Goal: Information Seeking & Learning: Learn about a topic

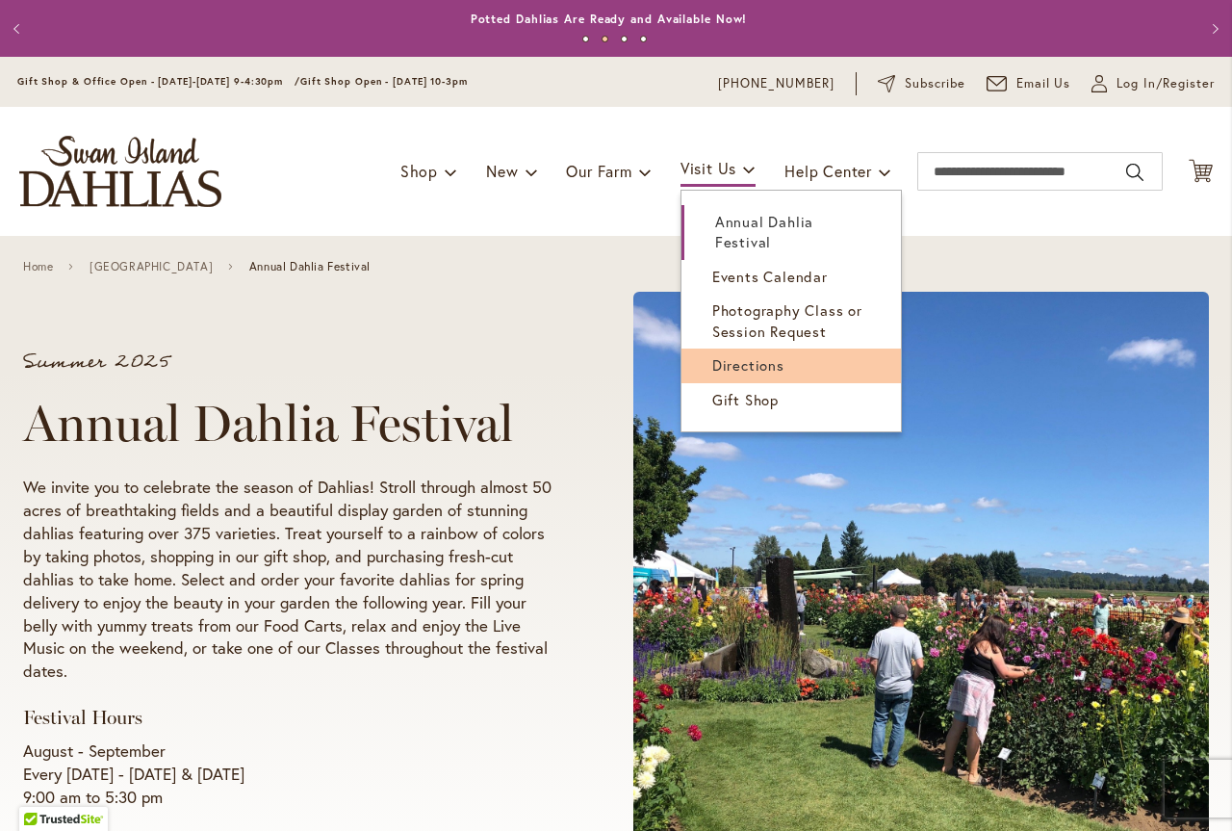
click at [722, 362] on span "Directions" at bounding box center [748, 364] width 72 height 19
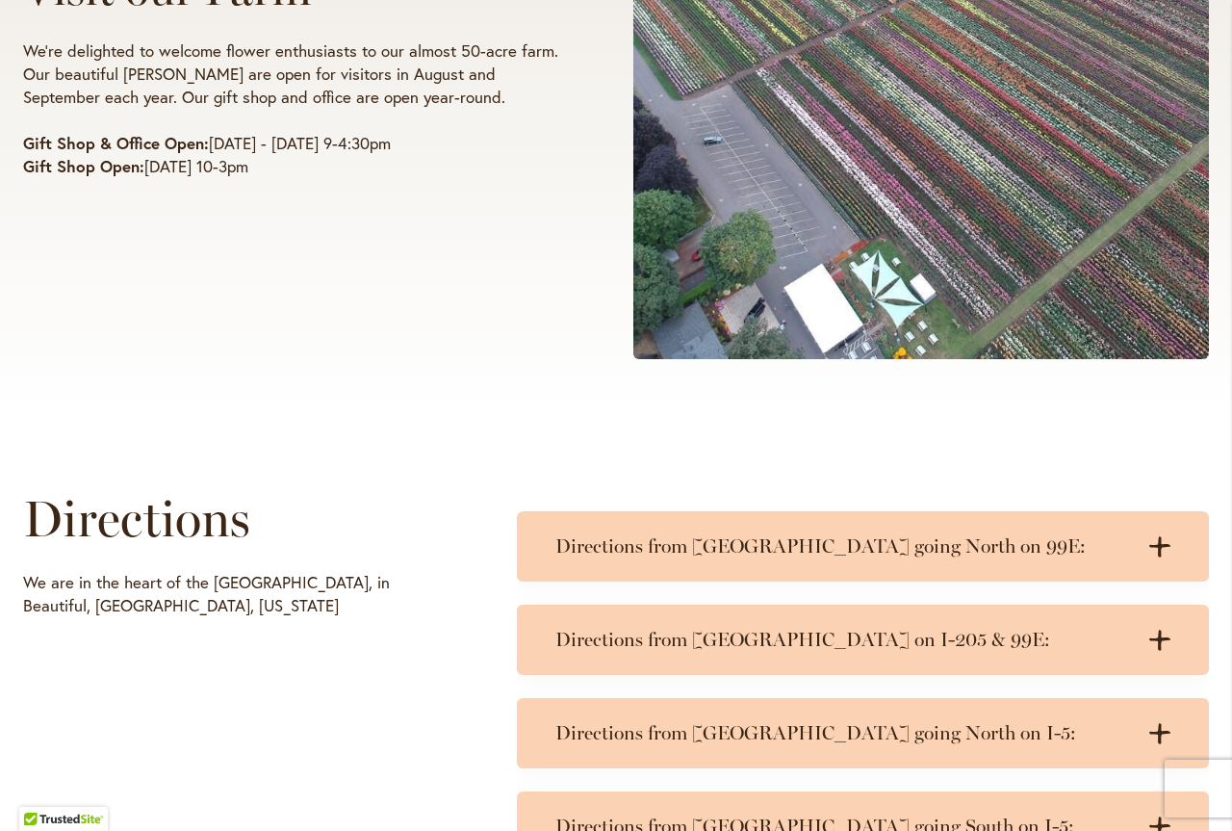
scroll to position [674, 0]
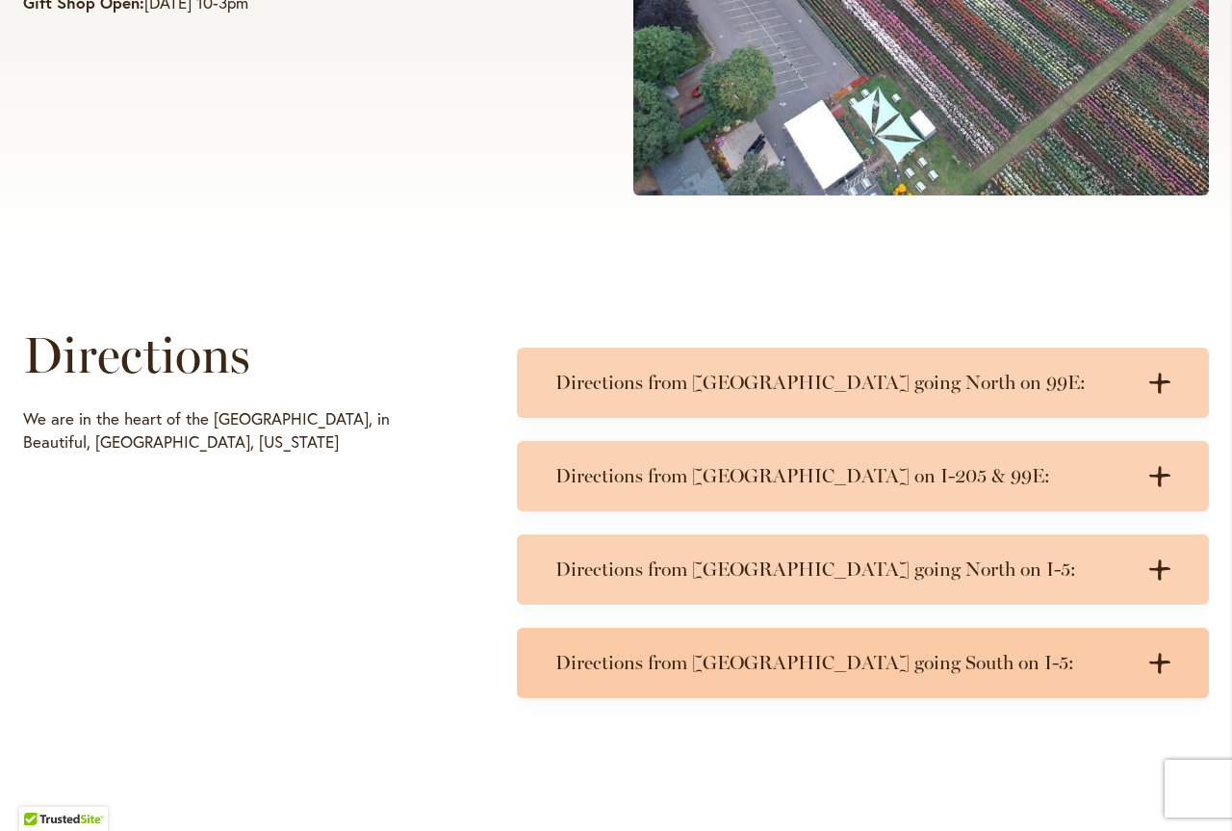
click at [693, 664] on h3 "Directions from [GEOGRAPHIC_DATA] going South on I-5:" at bounding box center [843, 663] width 577 height 24
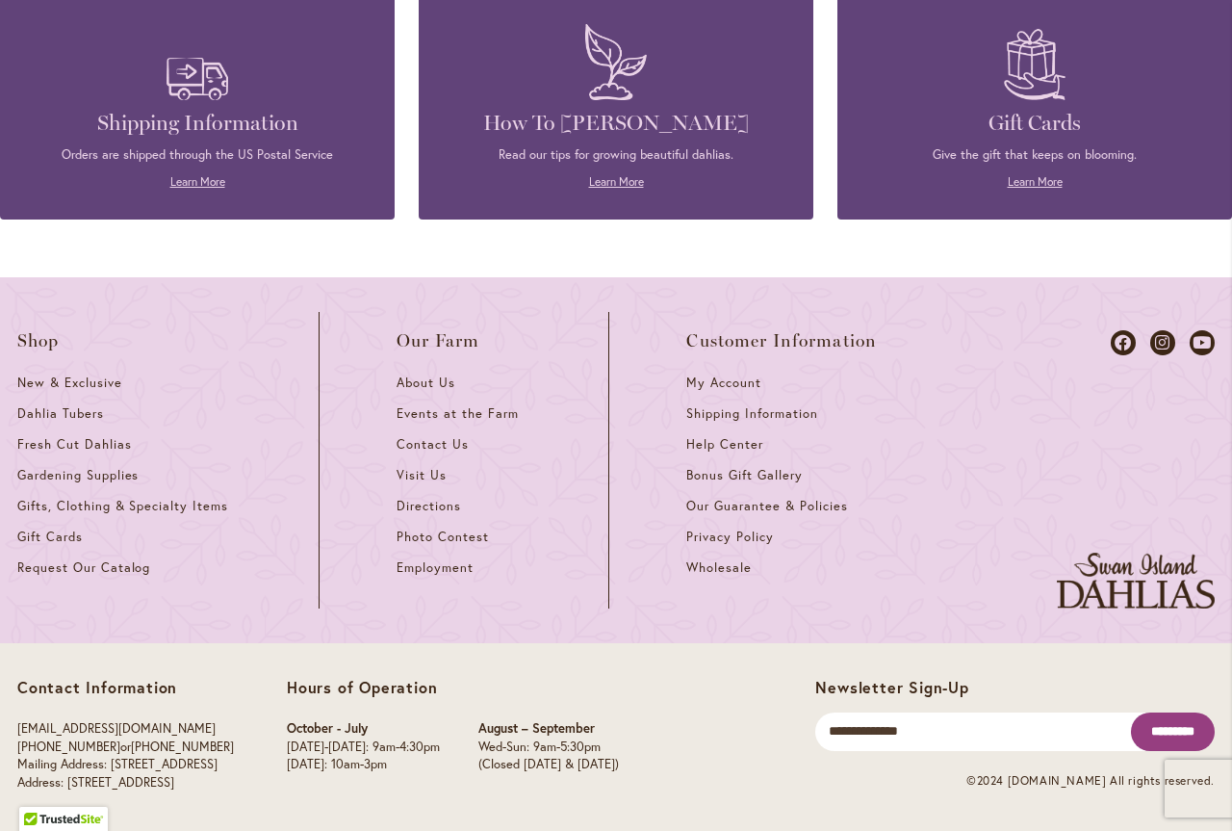
scroll to position [1901, 0]
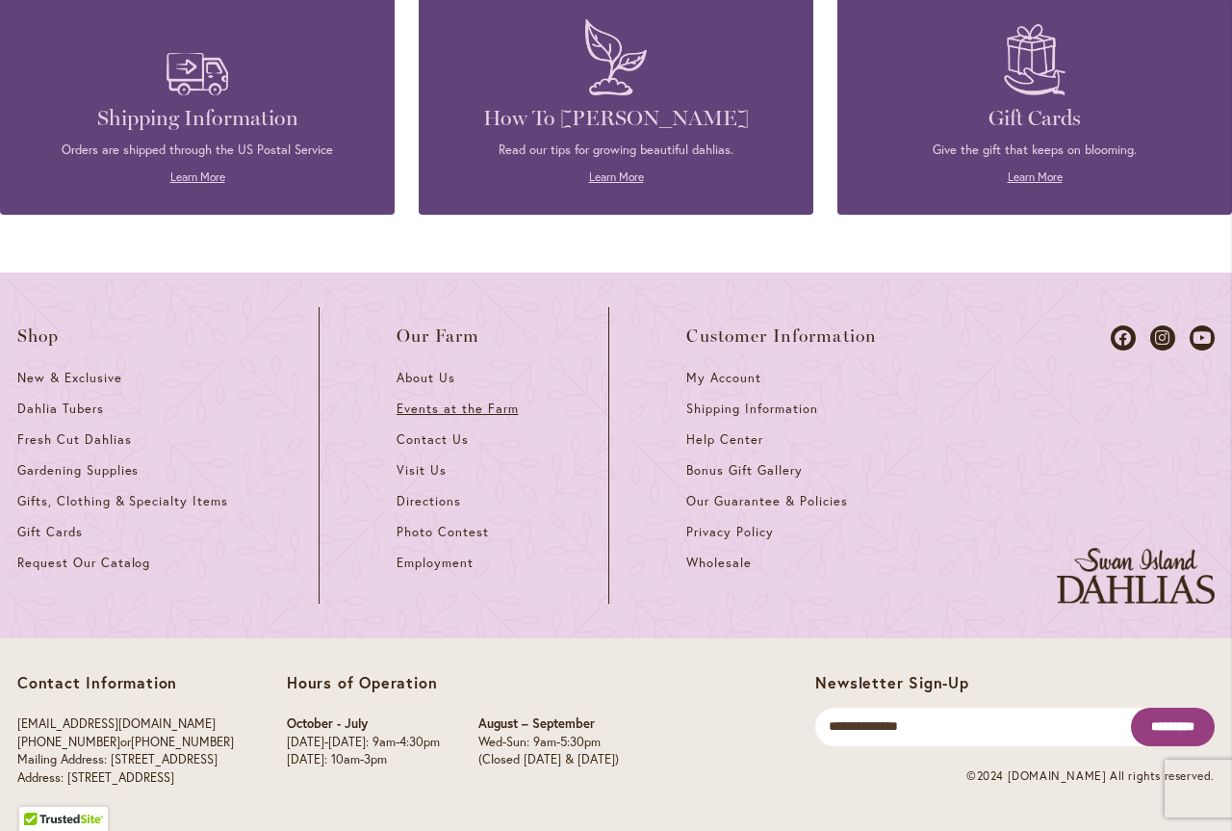
drag, startPoint x: 453, startPoint y: 407, endPoint x: 431, endPoint y: 412, distance: 22.7
click at [453, 406] on span "Events at the Farm" at bounding box center [457, 408] width 121 height 16
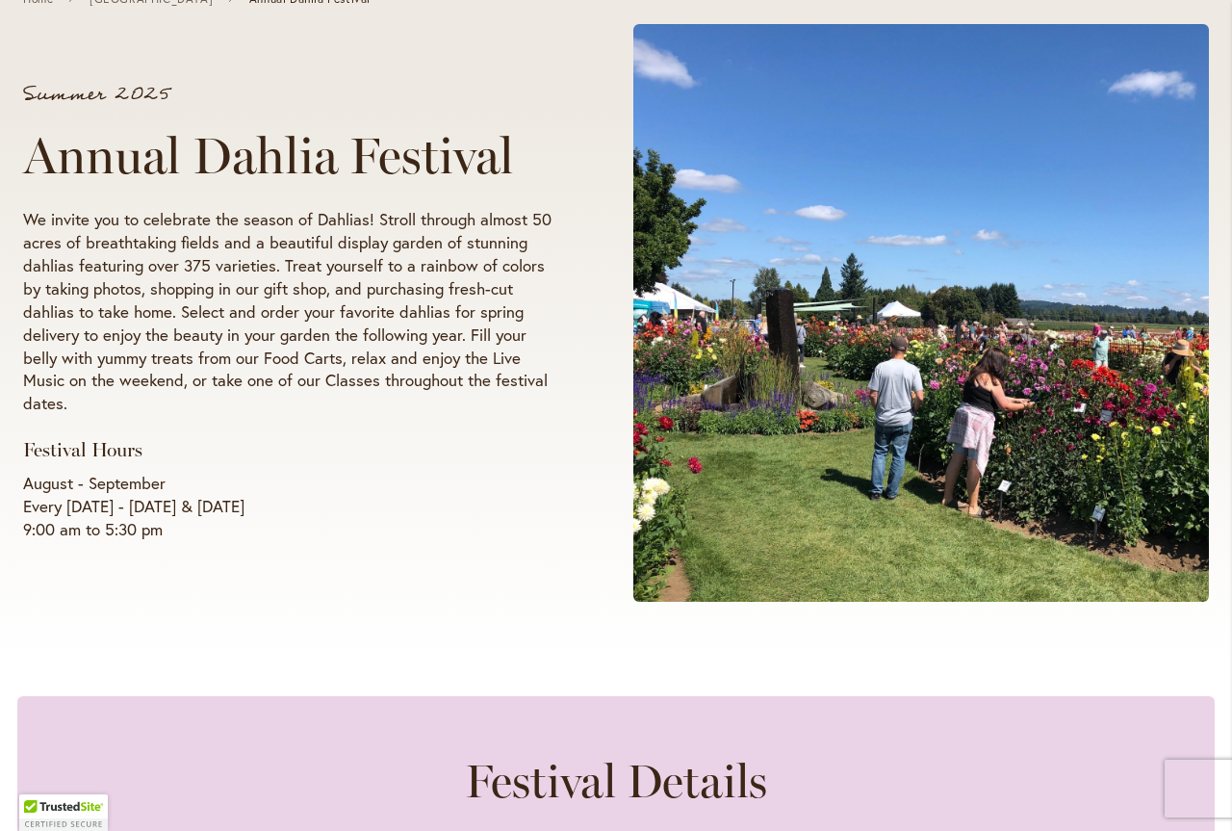
scroll to position [385, 0]
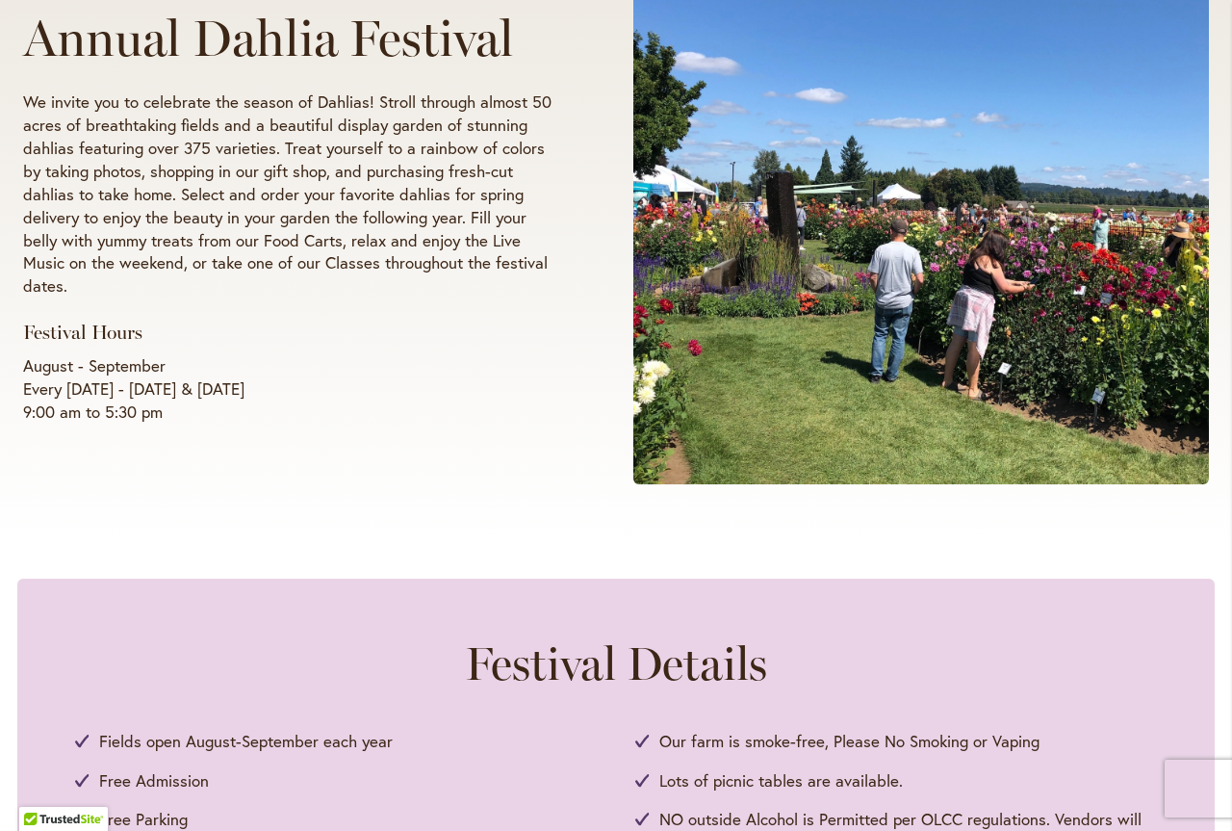
click at [258, 474] on div "Summer 2025 Annual Dahlia Festival We invite you to celebrate the season of Dah…" at bounding box center [616, 195] width 1186 height 612
